Goal: Information Seeking & Learning: Understand process/instructions

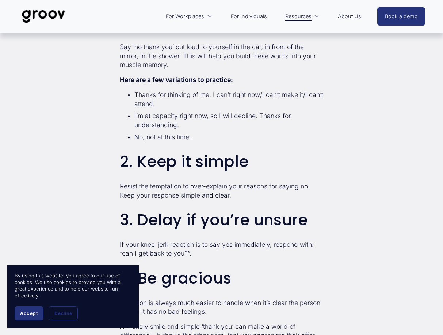
scroll to position [484, 0]
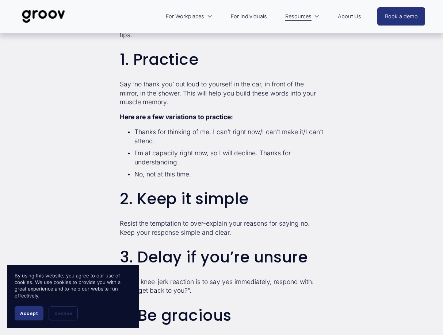
click at [134, 155] on p "I’m at capacity right now, so I will decline. Thanks for understanding." at bounding box center [228, 158] width 189 height 18
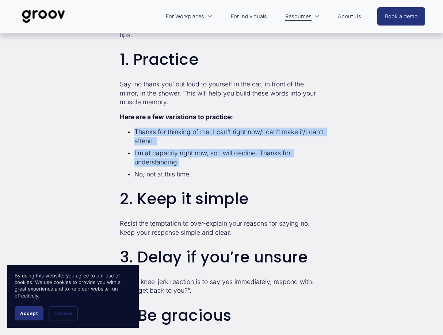
drag, startPoint x: 136, startPoint y: 132, endPoint x: 180, endPoint y: 162, distance: 53.5
click at [180, 162] on ul "Thanks for thinking of me. I can’t right now/I can’t make it/I can’t attend. I’…" at bounding box center [222, 153] width 204 height 51
click at [180, 162] on p "I’m at capacity right now, so I will decline. Thanks for understanding." at bounding box center [228, 158] width 189 height 18
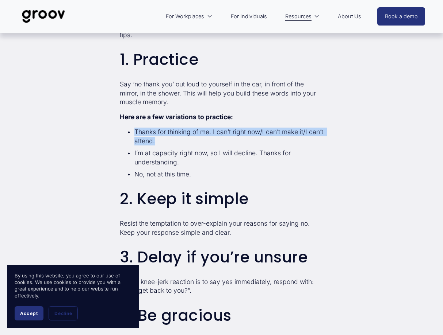
drag, startPoint x: 135, startPoint y: 133, endPoint x: 183, endPoint y: 145, distance: 48.6
click at [183, 145] on p "Thanks for thinking of me. I can’t right now/I can’t make it/I can’t attend." at bounding box center [228, 137] width 189 height 18
copy p "Thanks for thinking of me. I can’t right now/I can’t make it/I can’t attend."
drag, startPoint x: 134, startPoint y: 155, endPoint x: 183, endPoint y: 163, distance: 49.5
click at [183, 163] on p "I’m at capacity right now, so I will decline. Thanks for understanding." at bounding box center [228, 158] width 189 height 18
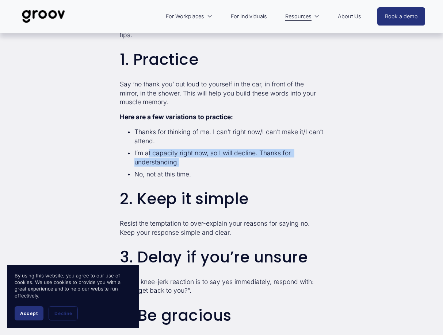
drag, startPoint x: 183, startPoint y: 163, endPoint x: 144, endPoint y: 158, distance: 39.4
click at [145, 158] on p "I’m at capacity right now, so I will decline. Thanks for understanding." at bounding box center [228, 158] width 189 height 18
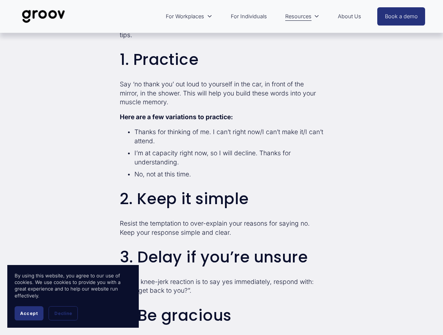
click at [141, 157] on p "I’m at capacity right now, so I will decline. Thanks for understanding." at bounding box center [228, 158] width 189 height 18
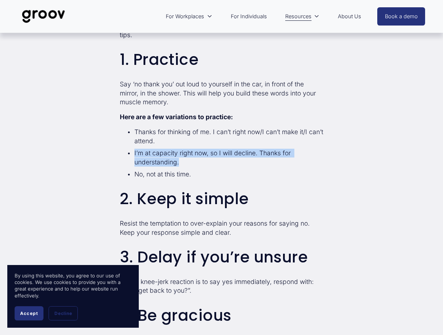
drag, startPoint x: 180, startPoint y: 164, endPoint x: 133, endPoint y: 155, distance: 48.0
click at [134, 155] on p "I’m at capacity right now, so I will decline. Thanks for understanding." at bounding box center [228, 158] width 189 height 18
copy p "I’m at capacity right now, so I will decline. Thanks for understanding."
